Goal: Complete application form: Complete application form

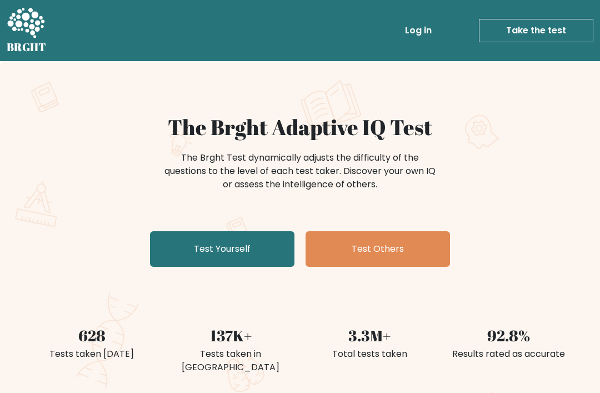
click at [255, 259] on link "Test Yourself" at bounding box center [222, 249] width 144 height 36
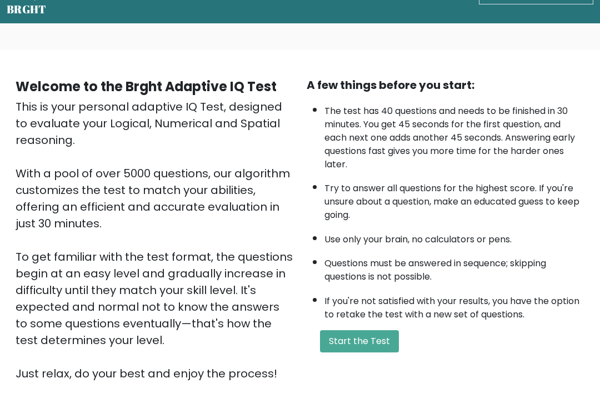
scroll to position [40, 0]
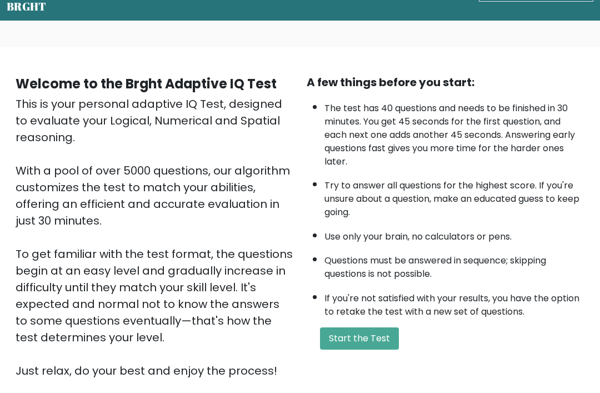
click at [363, 350] on button "Start the Test" at bounding box center [359, 339] width 79 height 22
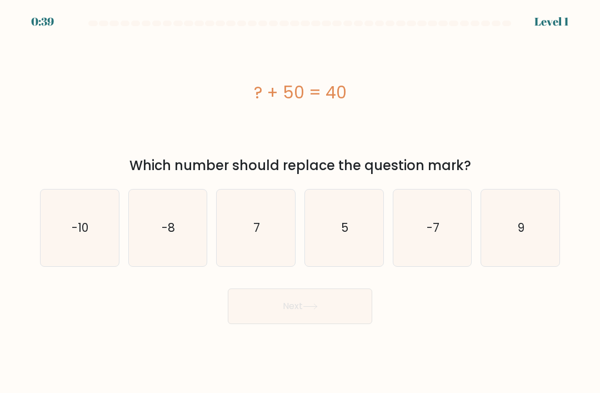
click at [97, 232] on icon "-10" at bounding box center [79, 227] width 77 height 77
click at [300, 202] on input "a. -10" at bounding box center [300, 200] width 1 height 6
radio input "true"
click at [294, 307] on button "Next" at bounding box center [300, 306] width 144 height 36
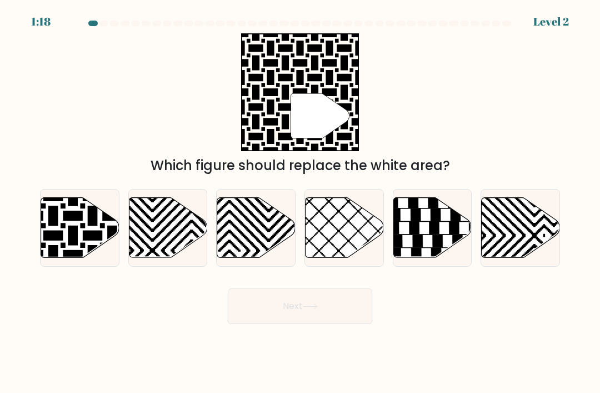
click at [96, 243] on icon at bounding box center [53, 196] width 158 height 158
click at [300, 202] on input "a." at bounding box center [300, 200] width 1 height 6
radio input "true"
click at [280, 324] on button "Next" at bounding box center [300, 306] width 144 height 36
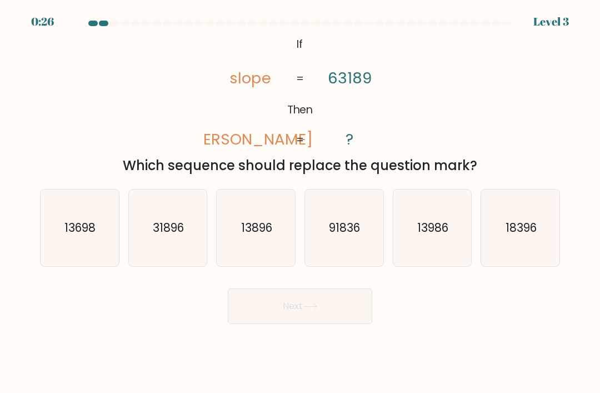
click at [178, 248] on icon "31896" at bounding box center [167, 227] width 77 height 77
click at [300, 202] on input "b. 31896" at bounding box center [300, 200] width 1 height 6
radio input "true"
click at [338, 315] on button "Next" at bounding box center [300, 306] width 144 height 36
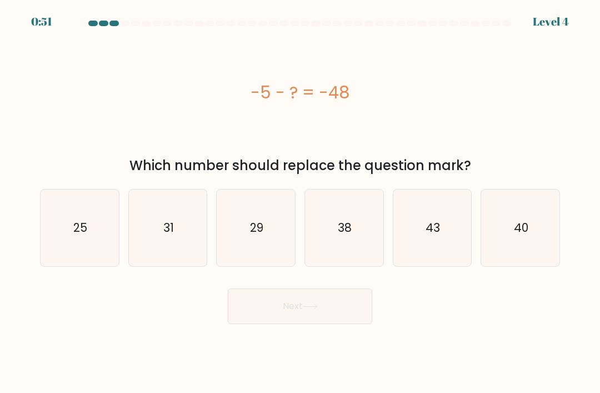
click at [432, 254] on icon "43" at bounding box center [432, 227] width 77 height 77
click at [300, 202] on input "e. 43" at bounding box center [300, 200] width 1 height 6
radio input "true"
click at [319, 324] on button "Next" at bounding box center [300, 306] width 144 height 36
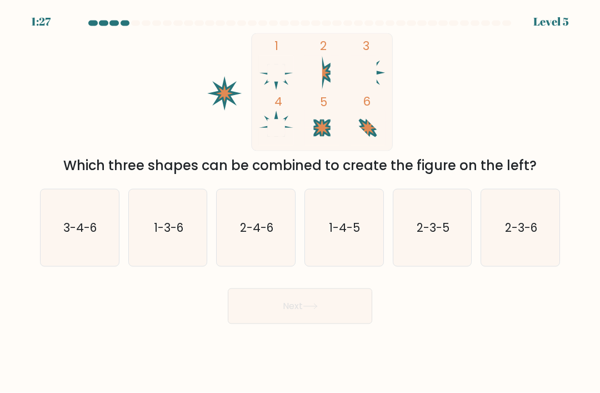
scroll to position [17, 0]
click at [362, 205] on icon "1-4-5" at bounding box center [343, 227] width 77 height 77
click at [300, 202] on input "d. 1-4-5" at bounding box center [300, 200] width 1 height 6
radio input "true"
click at [330, 310] on button "Next" at bounding box center [300, 306] width 144 height 36
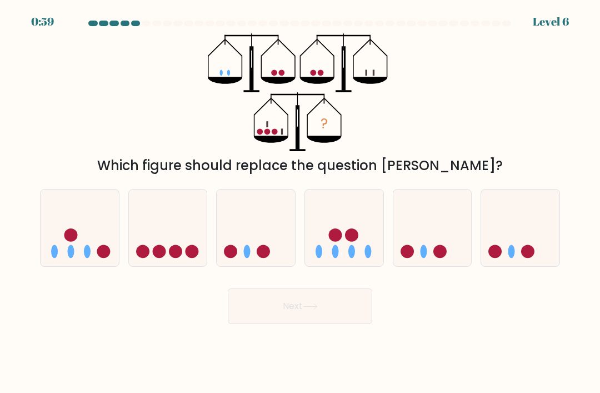
click at [266, 228] on icon at bounding box center [256, 227] width 78 height 65
click at [300, 202] on input "c." at bounding box center [300, 200] width 1 height 6
radio input "true"
click at [268, 305] on button "Next" at bounding box center [300, 306] width 144 height 36
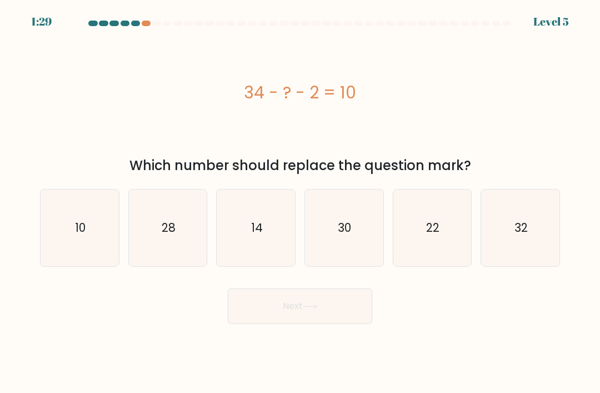
click at [441, 228] on icon "22" at bounding box center [432, 227] width 77 height 77
click at [300, 202] on input "e. 22" at bounding box center [300, 200] width 1 height 6
radio input "true"
click at [338, 308] on button "Next" at bounding box center [300, 306] width 144 height 36
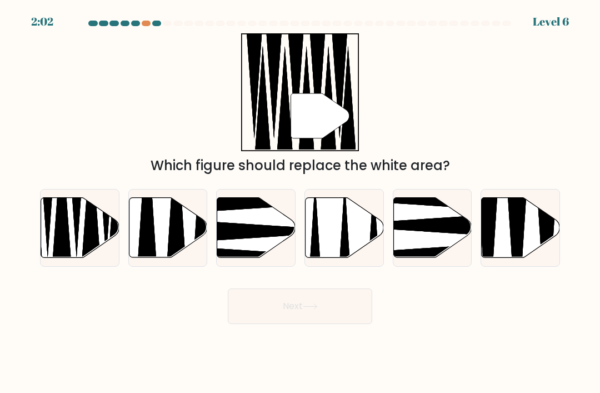
click at [96, 233] on icon at bounding box center [91, 203] width 20 height 138
click at [300, 202] on input "a." at bounding box center [300, 200] width 1 height 6
radio input "true"
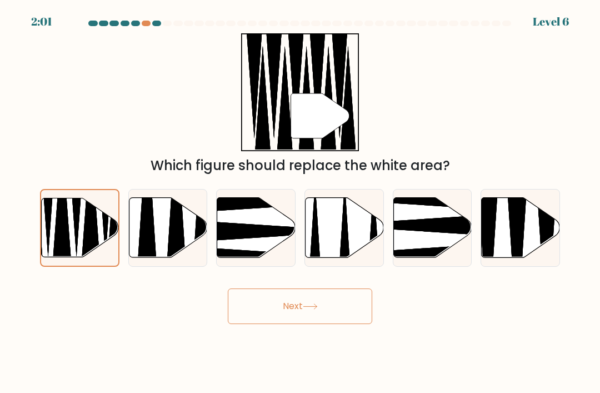
click at [243, 305] on button "Next" at bounding box center [300, 306] width 144 height 36
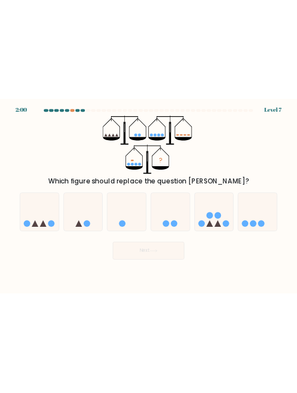
scroll to position [0, 0]
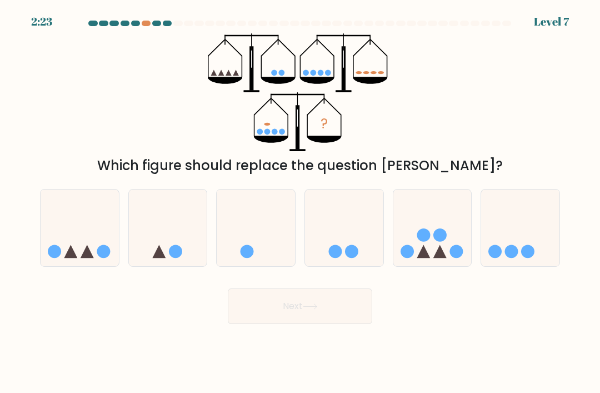
click at [444, 267] on div at bounding box center [432, 228] width 79 height 78
click at [300, 202] on input "e." at bounding box center [300, 200] width 1 height 6
radio input "true"
click at [297, 324] on button "Next" at bounding box center [300, 306] width 144 height 36
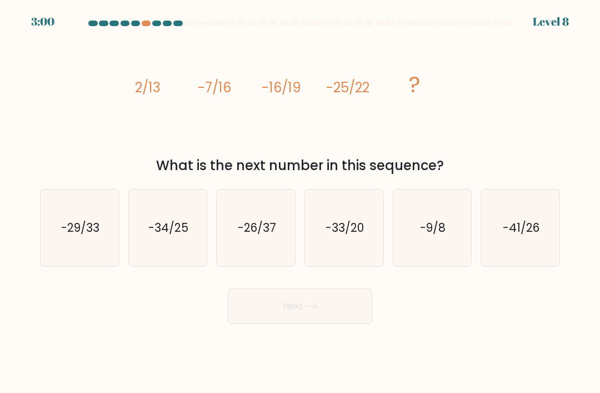
click at [145, 28] on div at bounding box center [299, 26] width 533 height 10
click at [144, 28] on div at bounding box center [299, 26] width 533 height 10
click at [147, 27] on div at bounding box center [299, 26] width 533 height 10
click at [269, 261] on icon "-26/37" at bounding box center [256, 227] width 77 height 77
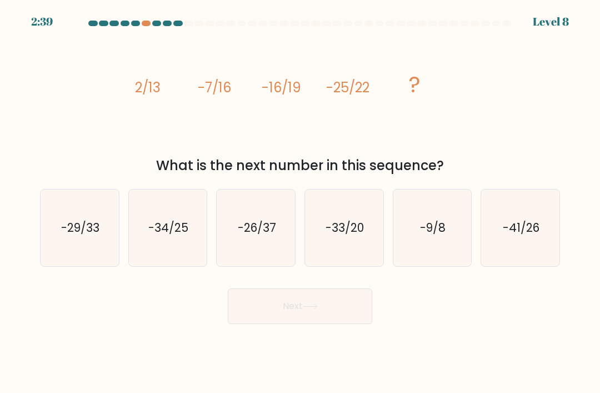
click at [300, 202] on input "c. -26/37" at bounding box center [300, 200] width 1 height 6
radio input "true"
click at [258, 324] on button "Next" at bounding box center [300, 306] width 144 height 36
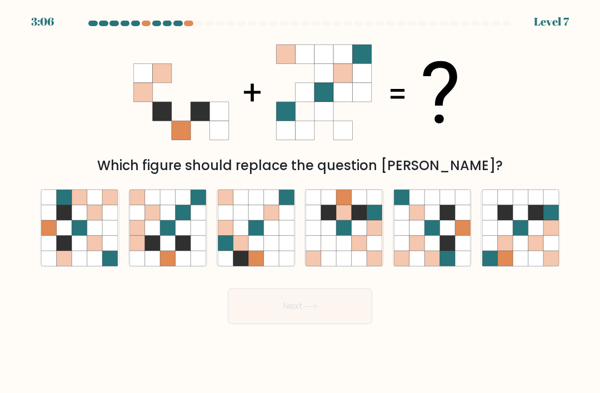
click at [157, 235] on icon at bounding box center [152, 227] width 15 height 15
click at [300, 202] on input "b." at bounding box center [300, 200] width 1 height 6
radio input "true"
click at [242, 324] on button "Next" at bounding box center [300, 306] width 144 height 36
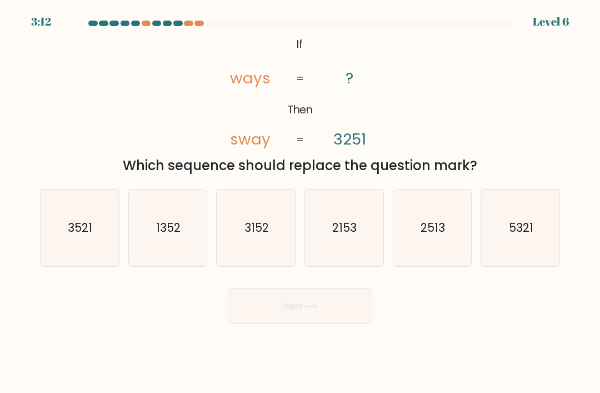
click at [439, 227] on icon "2513" at bounding box center [432, 227] width 77 height 77
click at [300, 202] on input "e. 2513" at bounding box center [300, 200] width 1 height 6
radio input "true"
click at [320, 324] on button "Next" at bounding box center [300, 306] width 144 height 36
